Goal: Task Accomplishment & Management: Manage account settings

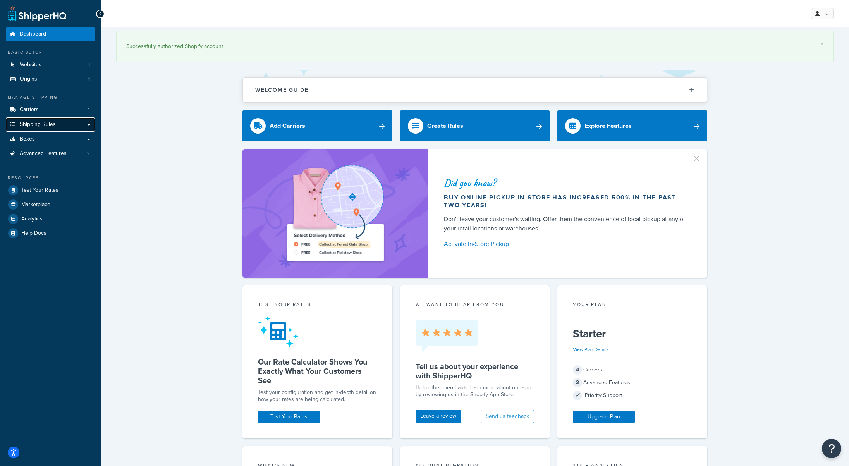
click at [34, 123] on span "Shipping Rules" at bounding box center [38, 124] width 36 height 7
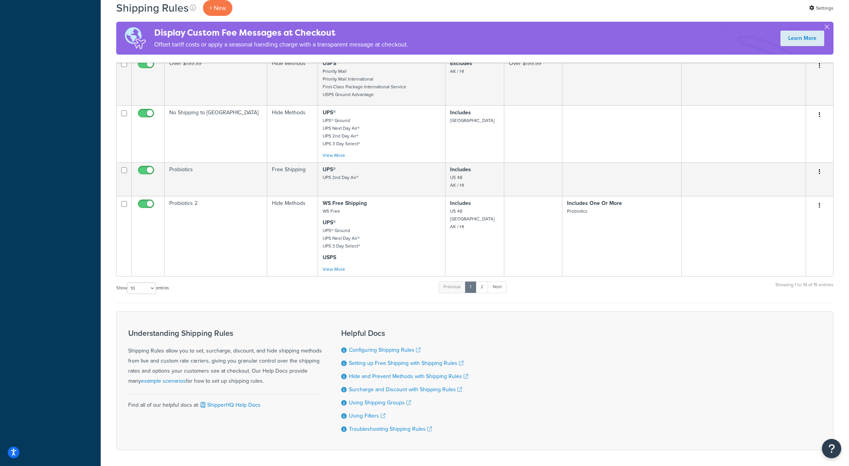
scroll to position [350, 0]
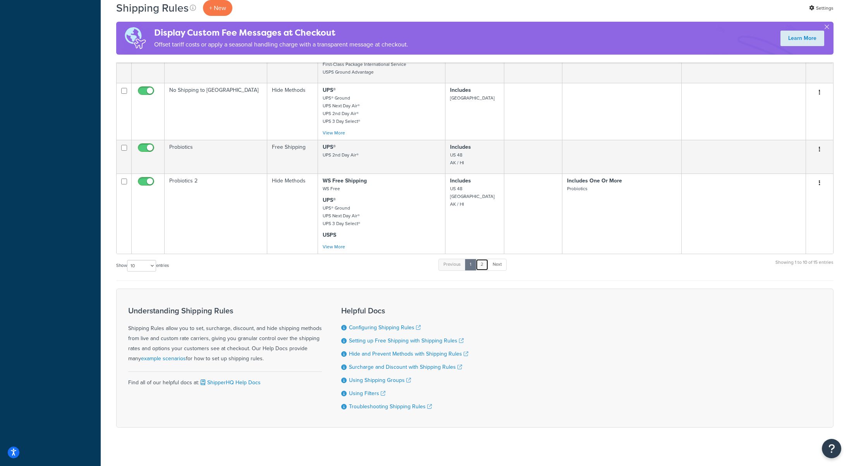
click at [486, 259] on link "2" at bounding box center [481, 265] width 13 height 12
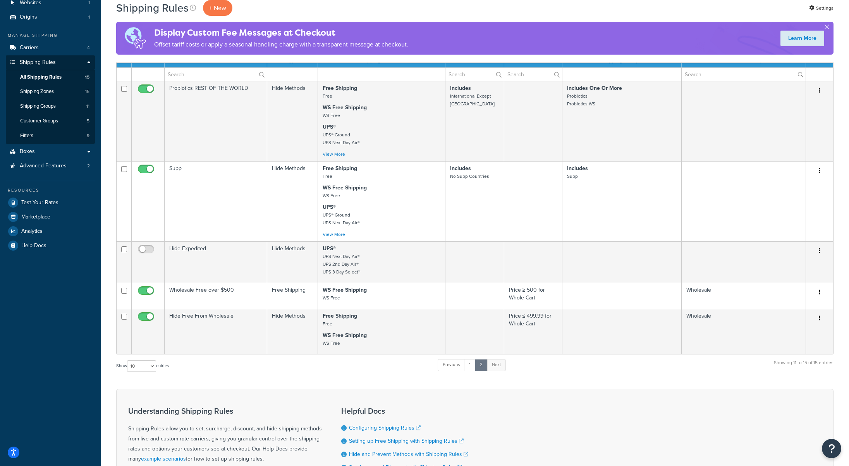
scroll to position [45, 0]
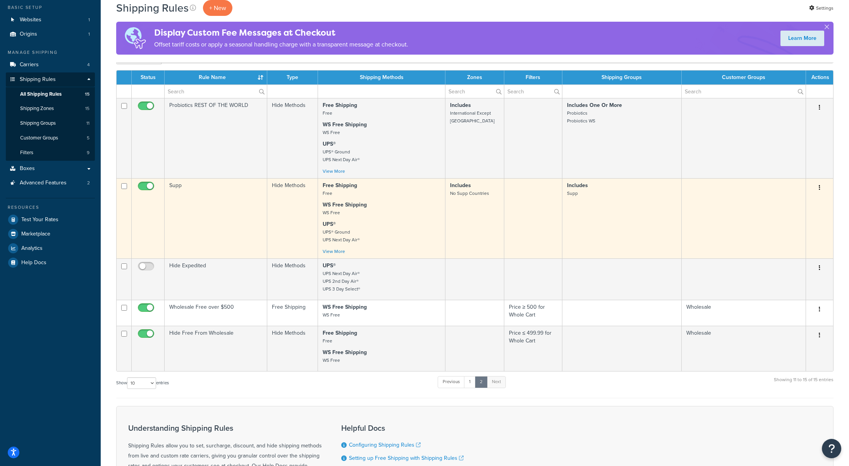
click at [818, 187] on button "button" at bounding box center [819, 188] width 11 height 12
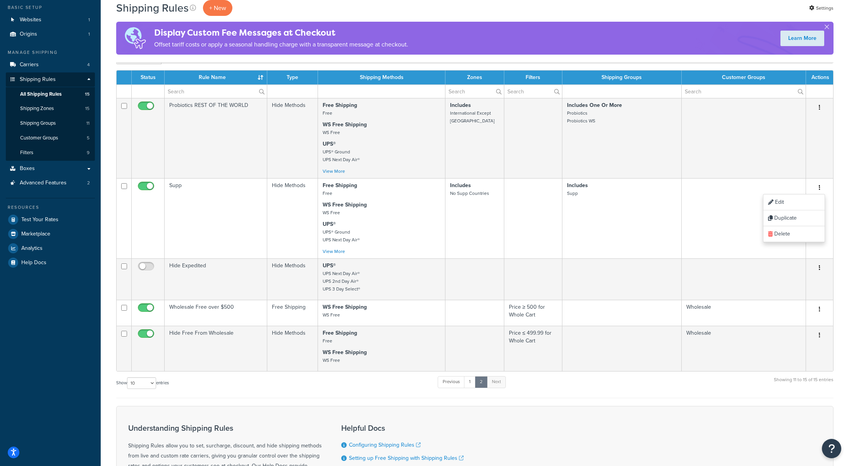
click at [570, 380] on div "Show 10 15 25 50 100 1000 entries Previous 1 2 Next Showing 11 to 15 of 15 entr…" at bounding box center [474, 386] width 717 height 23
click at [473, 382] on link "1" at bounding box center [470, 382] width 12 height 12
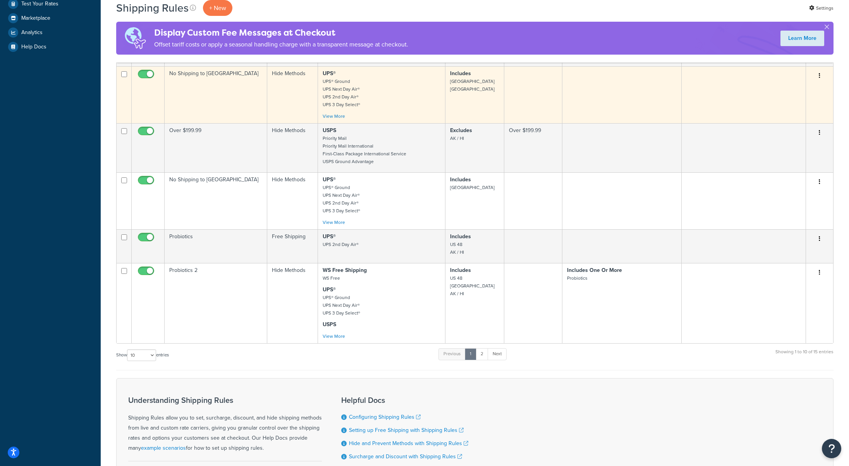
scroll to position [271, 0]
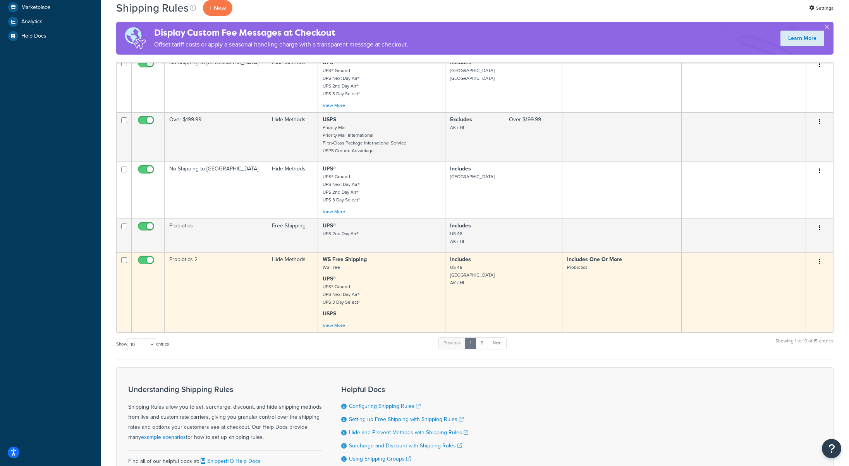
click at [819, 255] on button "button" at bounding box center [819, 261] width 11 height 12
click at [789, 268] on link "Edit" at bounding box center [793, 276] width 61 height 16
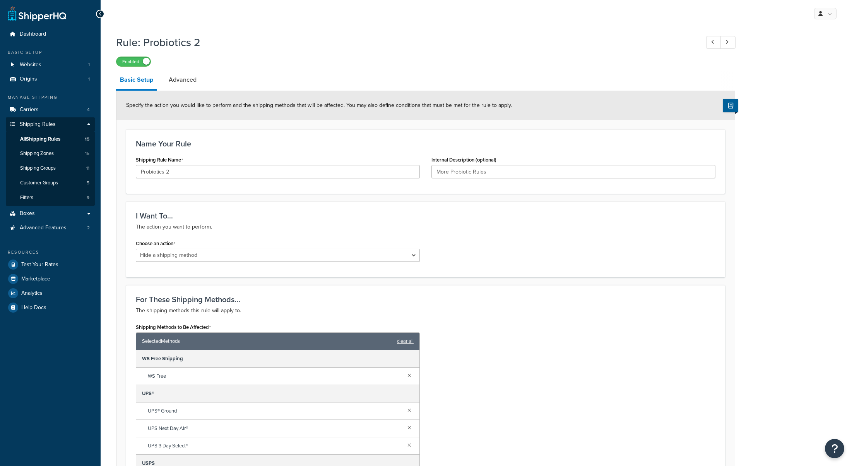
select select "HIDE"
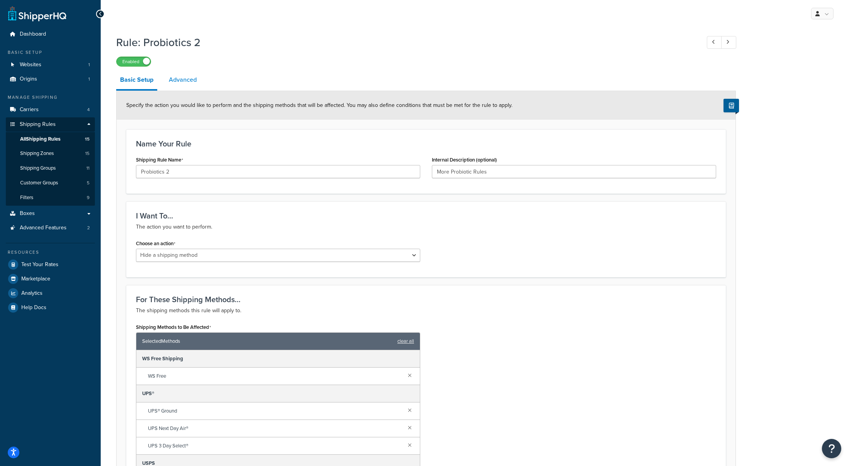
click at [178, 80] on link "Advanced" at bounding box center [183, 79] width 36 height 19
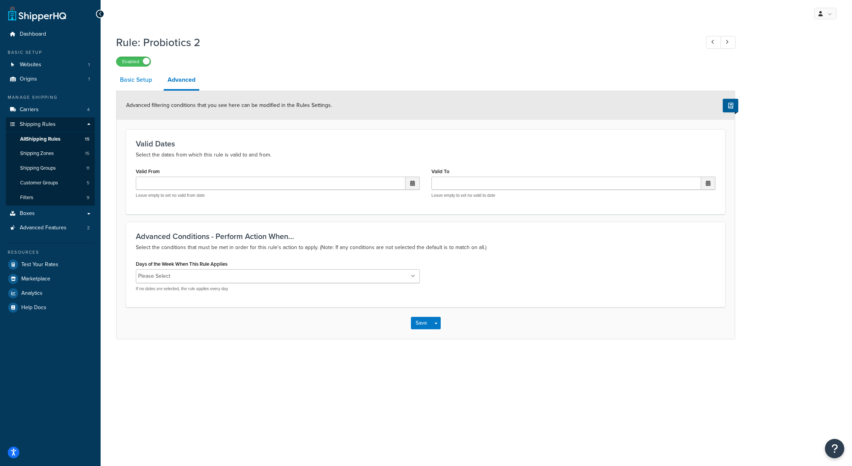
click at [127, 83] on link "Basic Setup" at bounding box center [136, 79] width 40 height 19
select select "HIDE"
